Goal: Complete application form

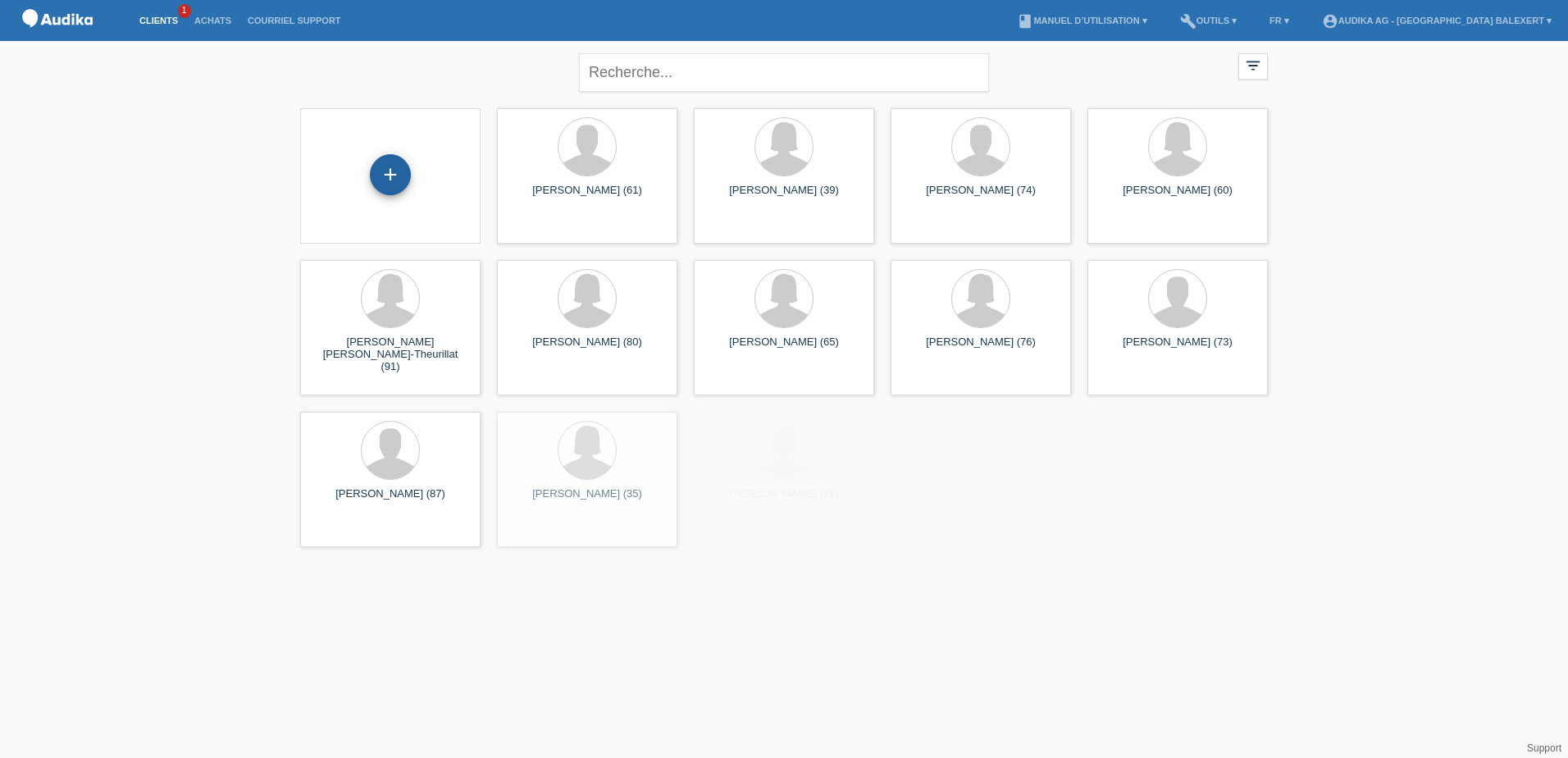
click at [395, 172] on div "+" at bounding box center [390, 174] width 41 height 41
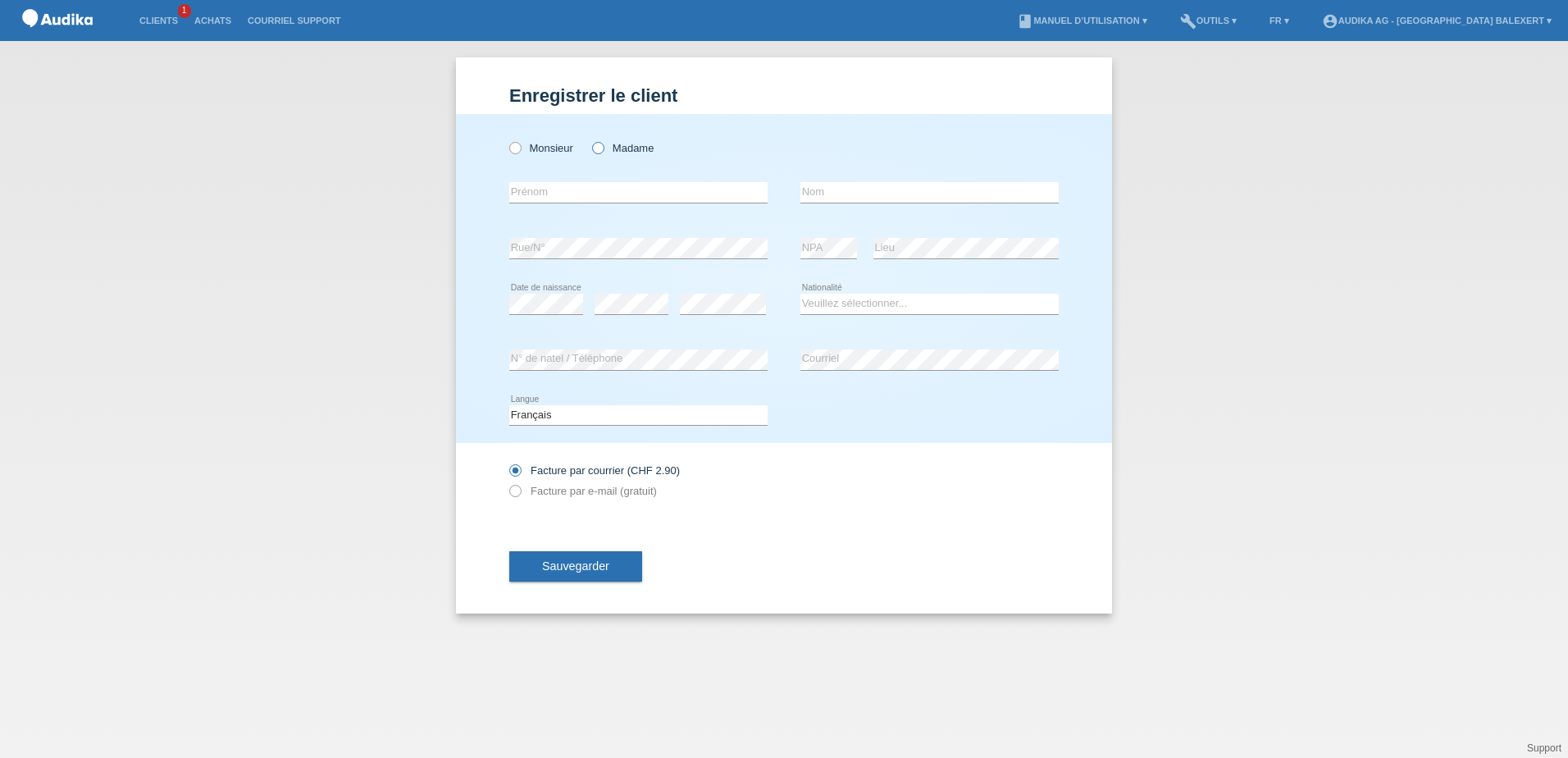
click at [615, 143] on label "Madame" at bounding box center [623, 148] width 62 height 13
click at [603, 143] on input "Madame" at bounding box center [597, 147] width 11 height 11
radio input "true"
click at [834, 199] on input "text" at bounding box center [929, 192] width 258 height 21
type input "Demiri"
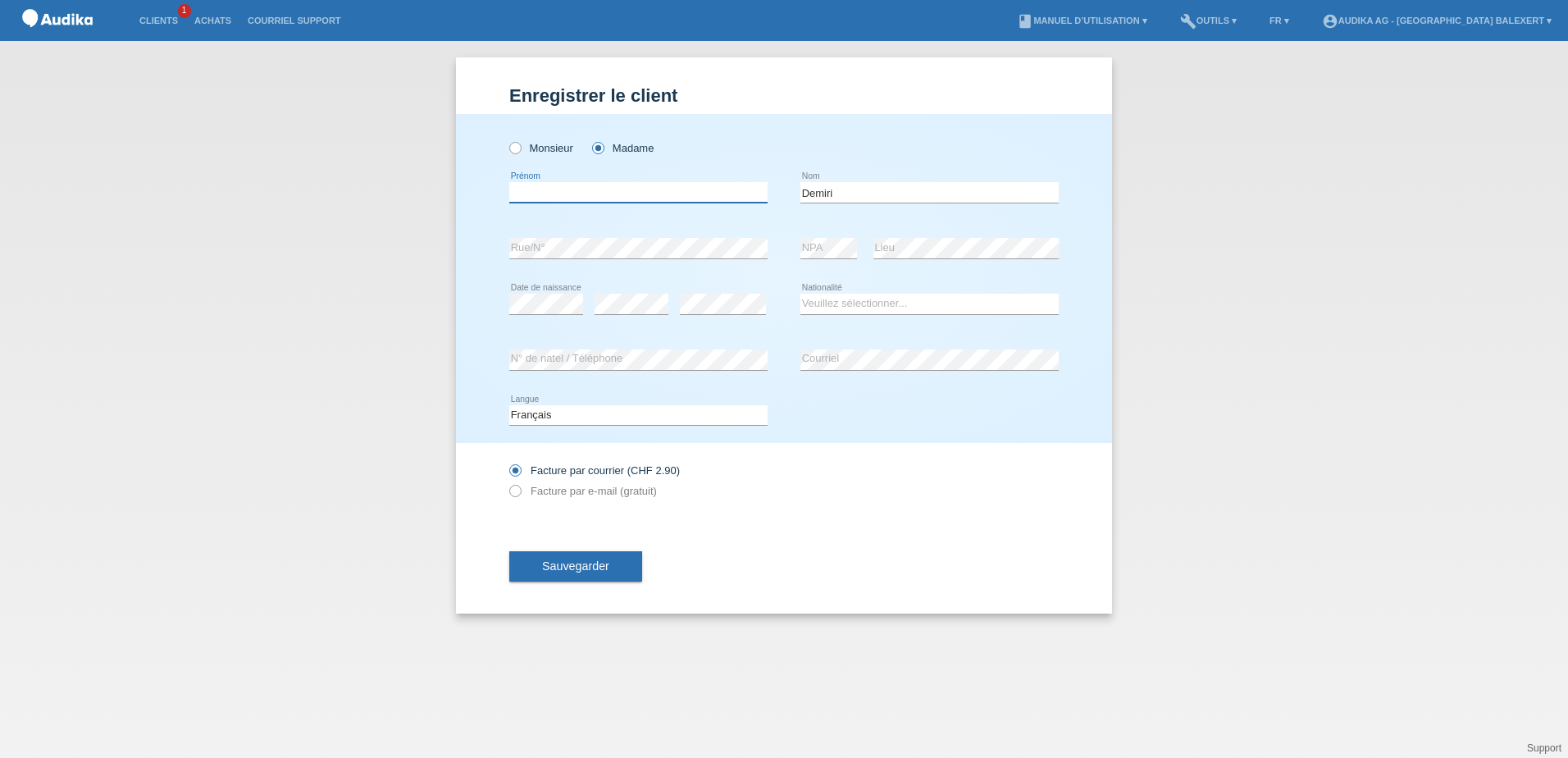
click at [663, 183] on input "text" at bounding box center [639, 192] width 258 height 21
type input "Liridona"
click at [856, 306] on select "Veuillez sélectionner... Suisse Allemagne Autriche Liechtenstein ------------ A…" at bounding box center [929, 304] width 258 height 20
select select "CH"
click at [800, 294] on select "Veuillez sélectionner... Suisse Allemagne Autriche Liechtenstein ------------ A…" at bounding box center [929, 304] width 258 height 20
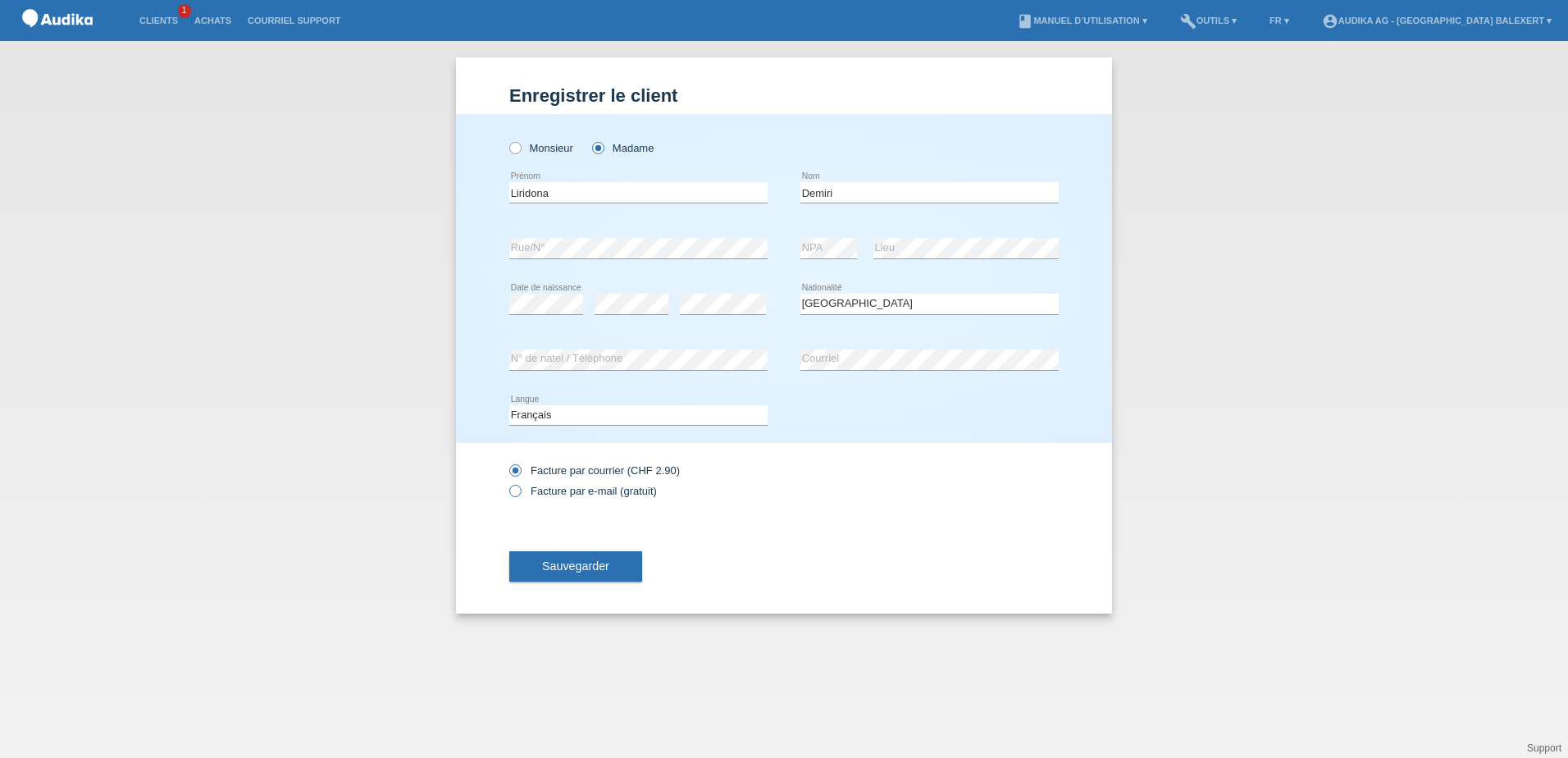
click at [540, 494] on label "Facture par e-mail (gratuit)" at bounding box center [583, 490] width 148 height 13
click at [520, 494] on input "Facture par e-mail (gratuit)" at bounding box center [514, 494] width 11 height 21
radio input "true"
click at [584, 573] on button "Sauvegarder" at bounding box center [575, 566] width 133 height 31
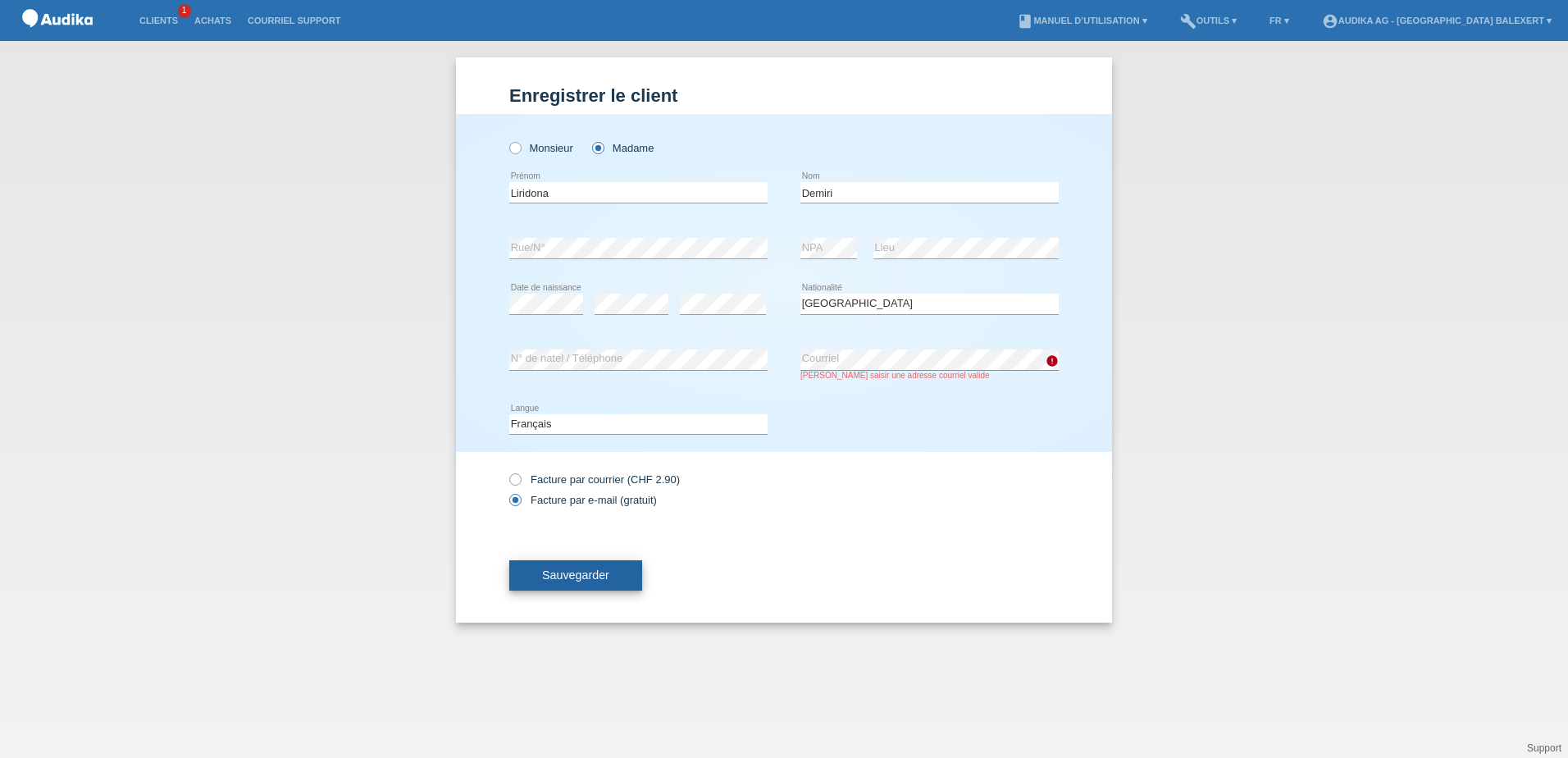
click at [570, 572] on span "Sauvegarder" at bounding box center [575, 575] width 68 height 13
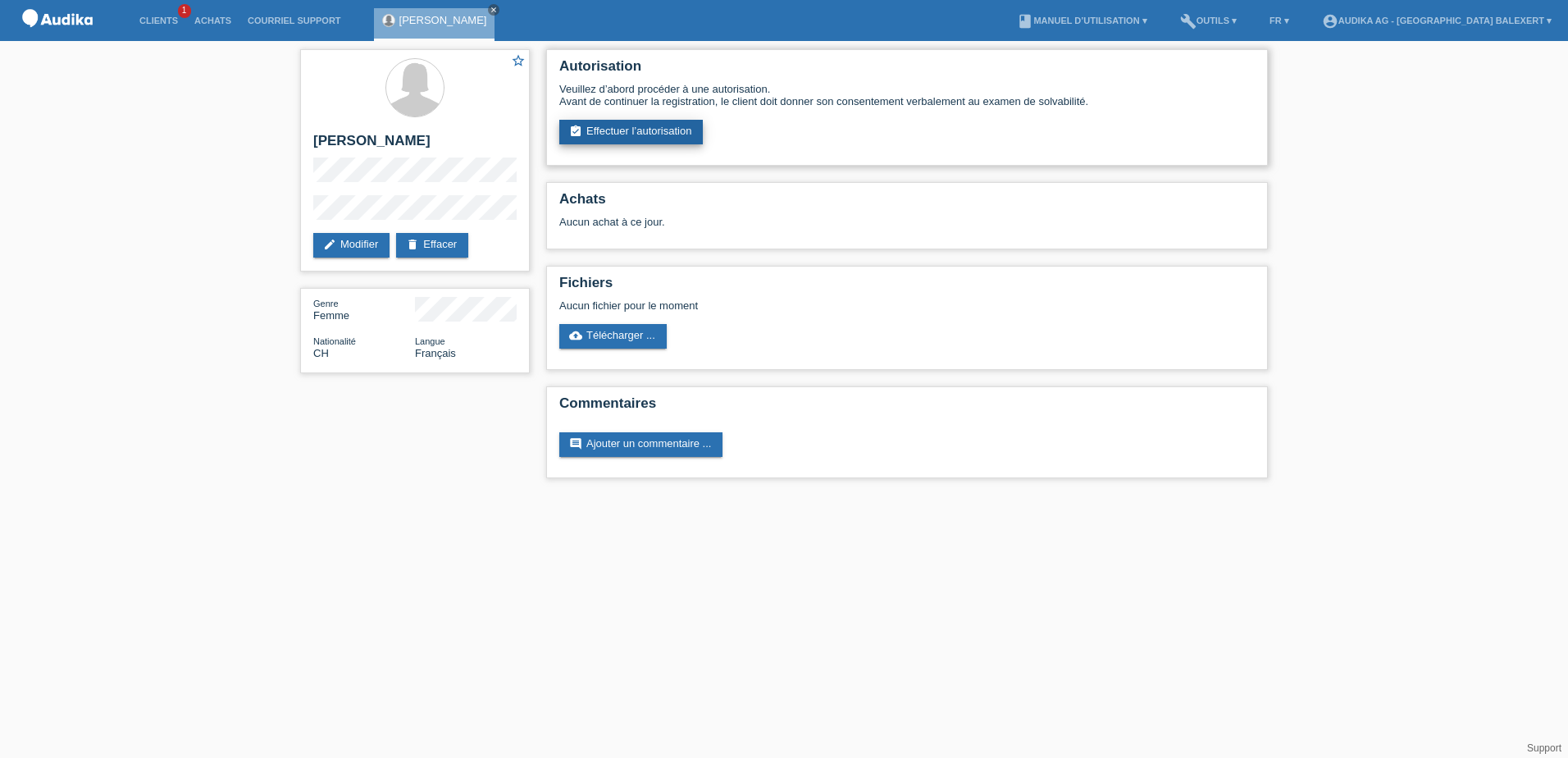
click at [637, 128] on link "assignment_turned_in Effectuer l’autorisation" at bounding box center [631, 133] width 143 height 25
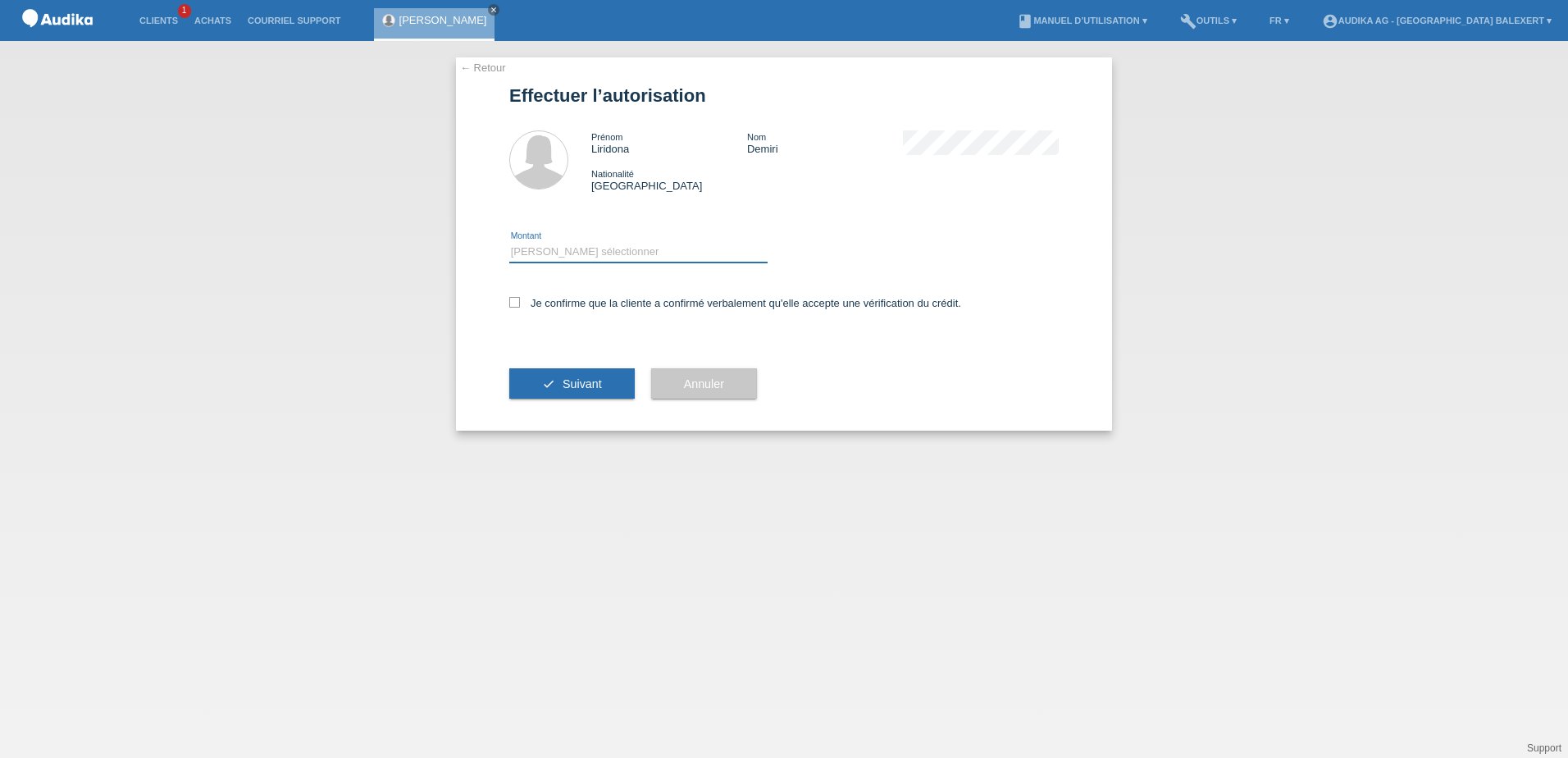
click at [604, 255] on select "Veuillez sélectionner CHF 1.00 - CHF 499.00 CHF 500.00 - CHF 1'999.00 CHF 2'000…" at bounding box center [639, 252] width 258 height 20
select select "3"
click at [509, 242] on select "Veuillez sélectionner CHF 1.00 - CHF 499.00 CHF 500.00 - CHF 1'999.00 CHF 2'000…" at bounding box center [639, 252] width 258 height 20
click at [517, 305] on icon at bounding box center [514, 302] width 11 height 11
click at [517, 305] on input "Je confirme que la cliente a confirmé verbalement qu'elle accepte une vérificat…" at bounding box center [514, 302] width 11 height 11
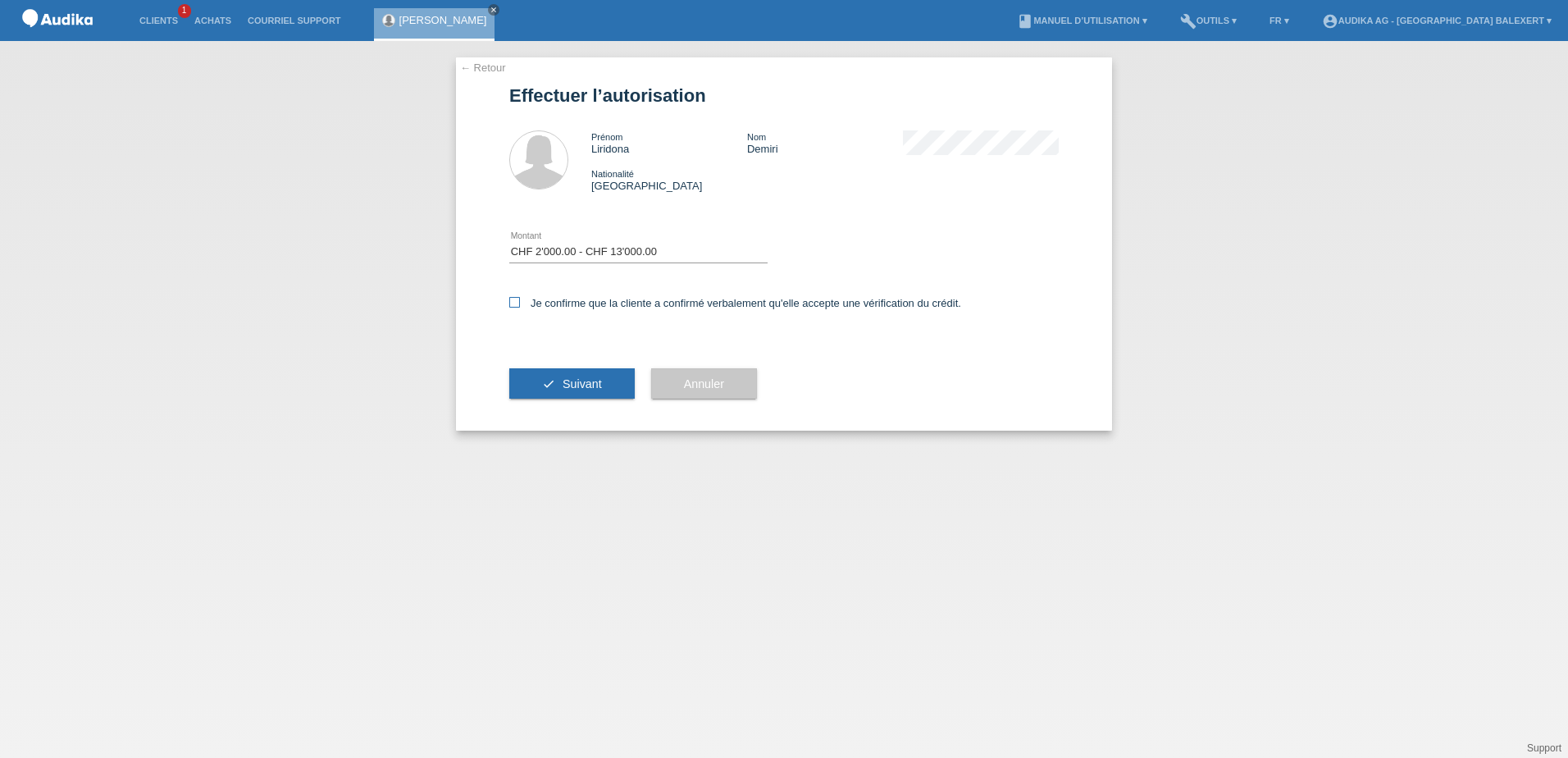
checkbox input "true"
click at [577, 388] on span "Suivant" at bounding box center [582, 384] width 39 height 13
